Goal: Check status: Check status

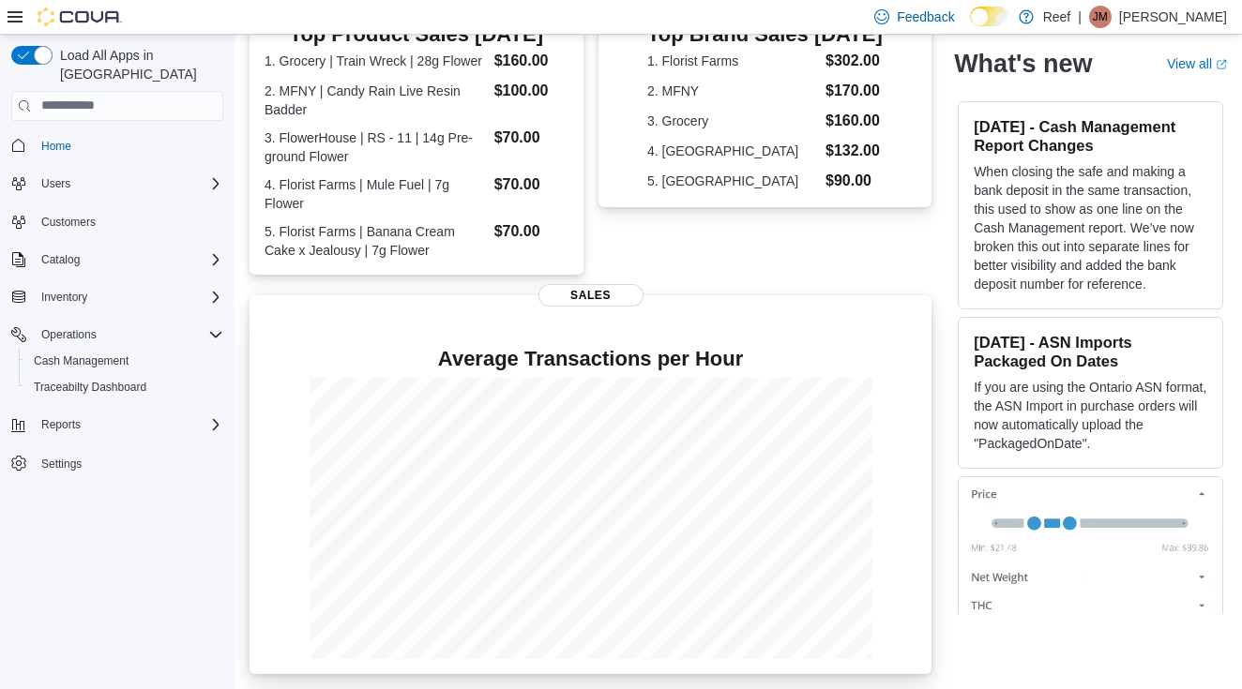
scroll to position [574, 0]
click at [53, 139] on span "Home" at bounding box center [56, 146] width 30 height 15
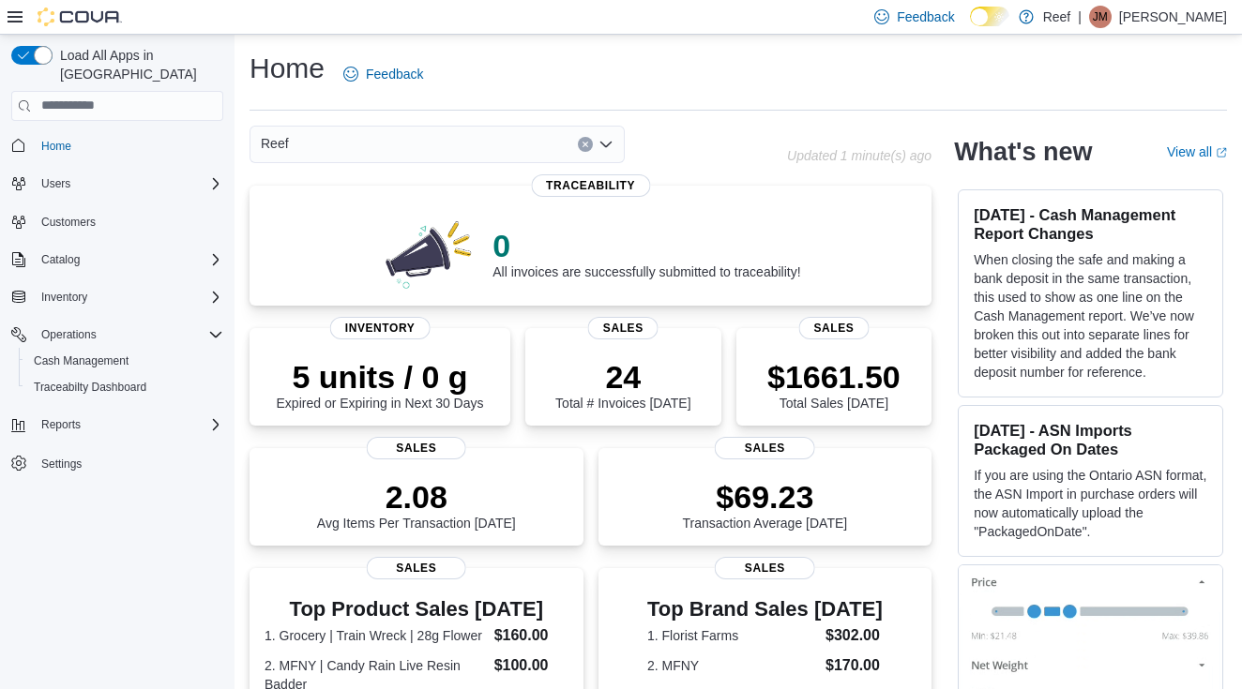
scroll to position [0, 0]
click at [632, 375] on p "24" at bounding box center [622, 375] width 135 height 38
